Goal: Complete application form

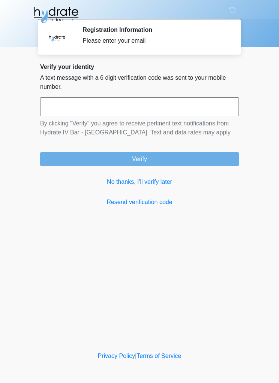
click at [151, 180] on link "No thanks, I'll verify later" at bounding box center [139, 182] width 199 height 9
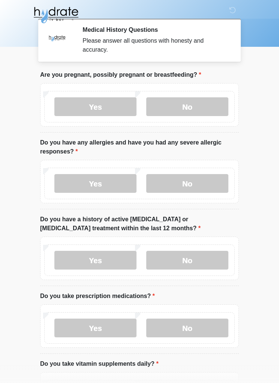
click at [205, 108] on label "No" at bounding box center [187, 106] width 82 height 19
click at [207, 174] on label "No" at bounding box center [187, 183] width 82 height 19
click at [204, 253] on label "No" at bounding box center [187, 260] width 82 height 19
click at [104, 330] on label "Yes" at bounding box center [95, 328] width 82 height 19
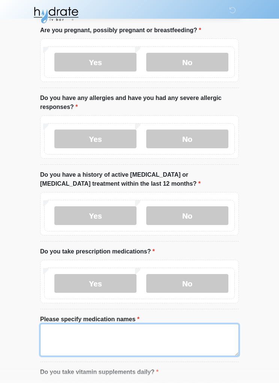
click at [133, 337] on textarea "Please specify medication names" at bounding box center [139, 340] width 199 height 32
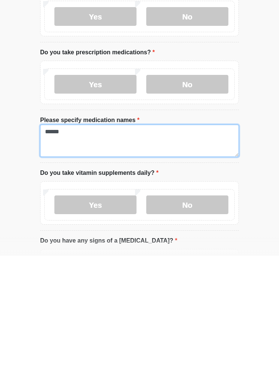
type textarea "******"
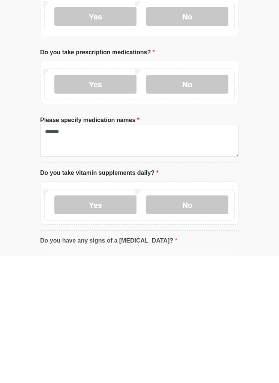
click at [211, 323] on label "No" at bounding box center [187, 332] width 82 height 19
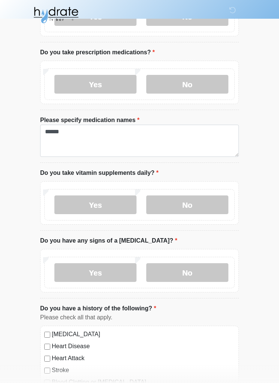
click at [195, 275] on label "No" at bounding box center [187, 272] width 82 height 19
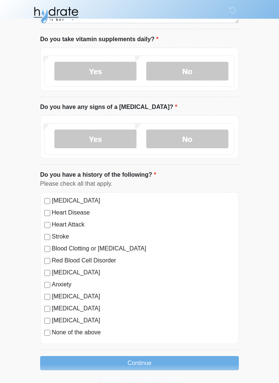
scroll to position [379, 0]
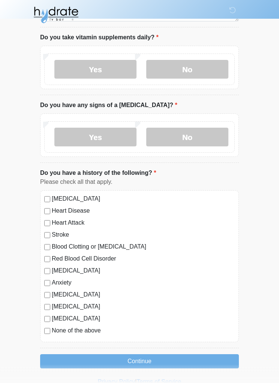
click at [58, 332] on label "None of the above" at bounding box center [143, 331] width 183 height 9
click at [97, 361] on button "Continue" at bounding box center [139, 362] width 199 height 14
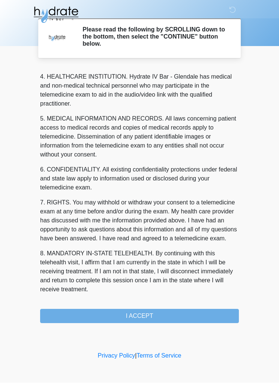
scroll to position [219, 0]
click at [171, 313] on button "I ACCEPT" at bounding box center [139, 317] width 199 height 14
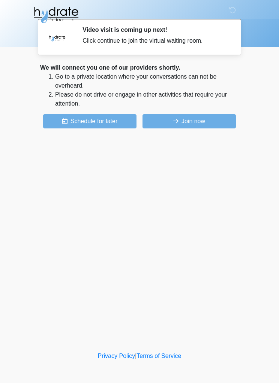
click at [211, 122] on button "Join now" at bounding box center [188, 121] width 93 height 14
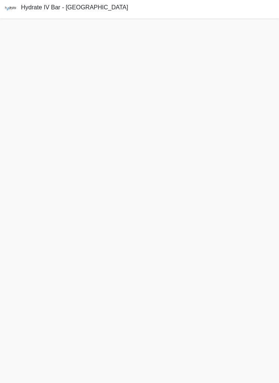
scroll to position [2, 0]
